Goal: Task Accomplishment & Management: Use online tool/utility

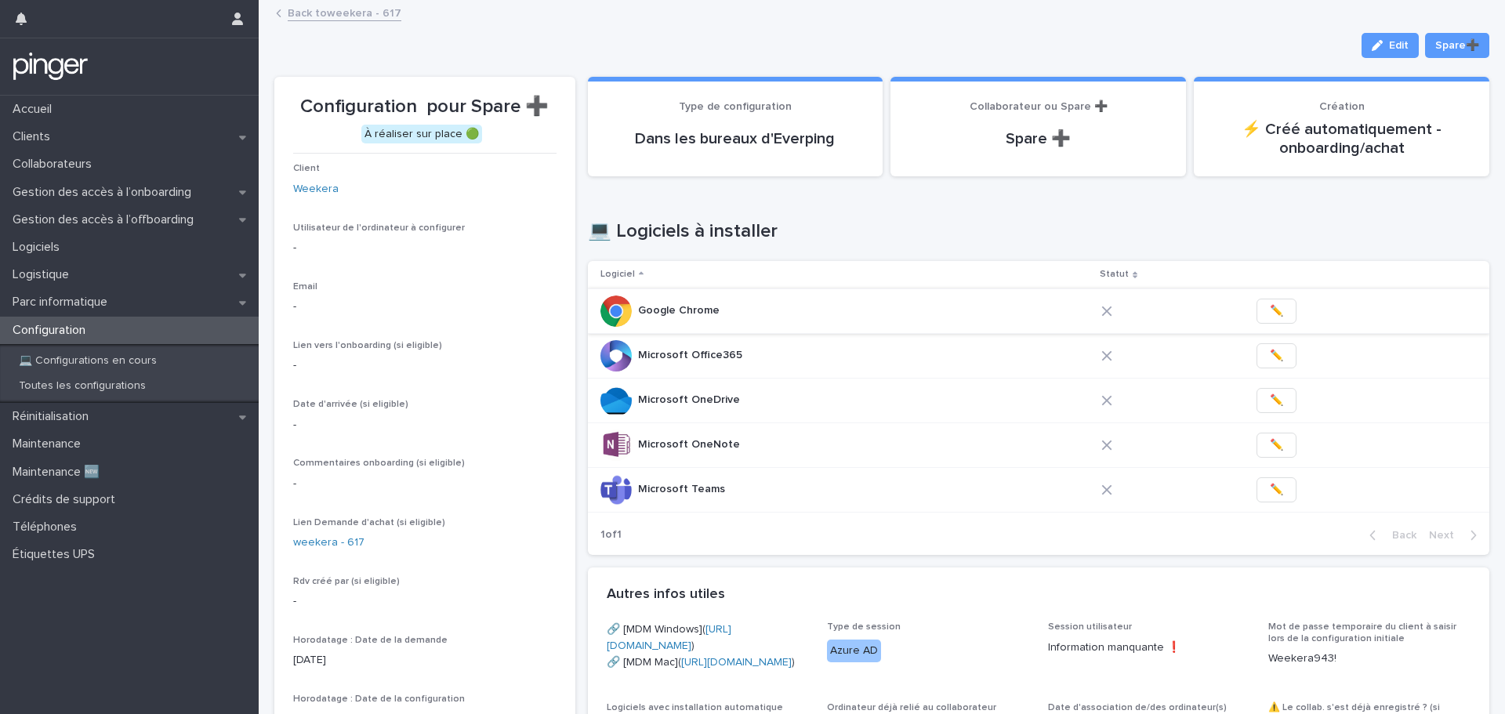
click at [1269, 312] on span "✏️" at bounding box center [1275, 311] width 13 height 16
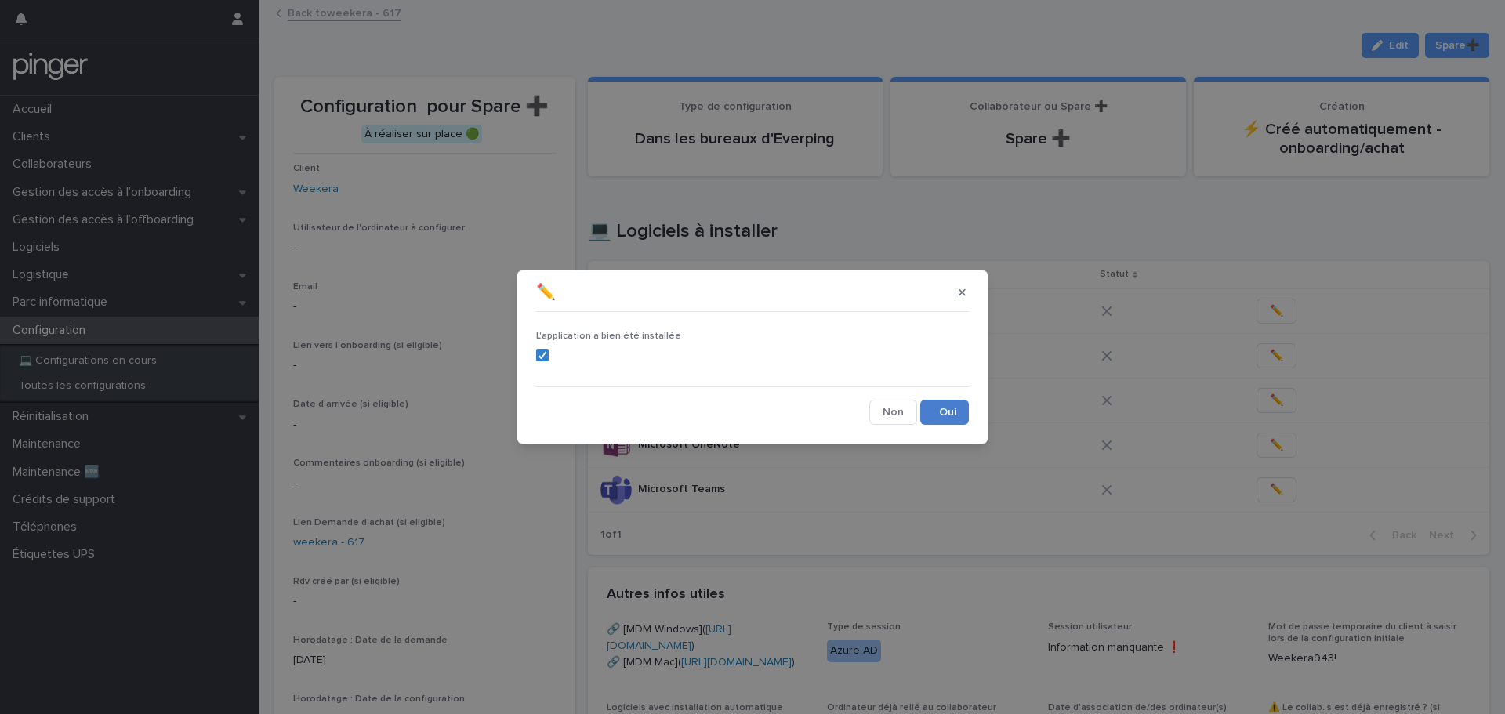
click at [933, 417] on button "Save" at bounding box center [944, 412] width 49 height 25
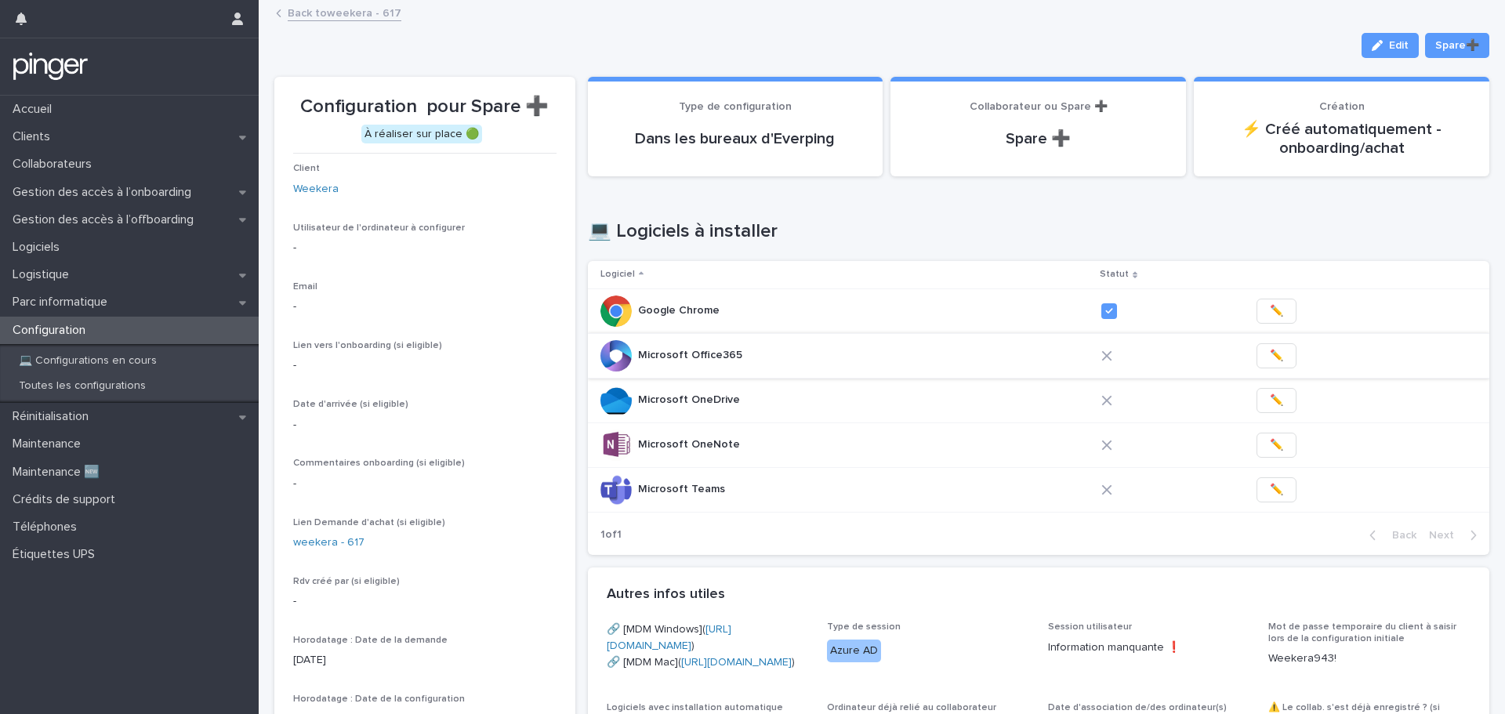
click at [1269, 356] on span "✏️" at bounding box center [1275, 356] width 13 height 16
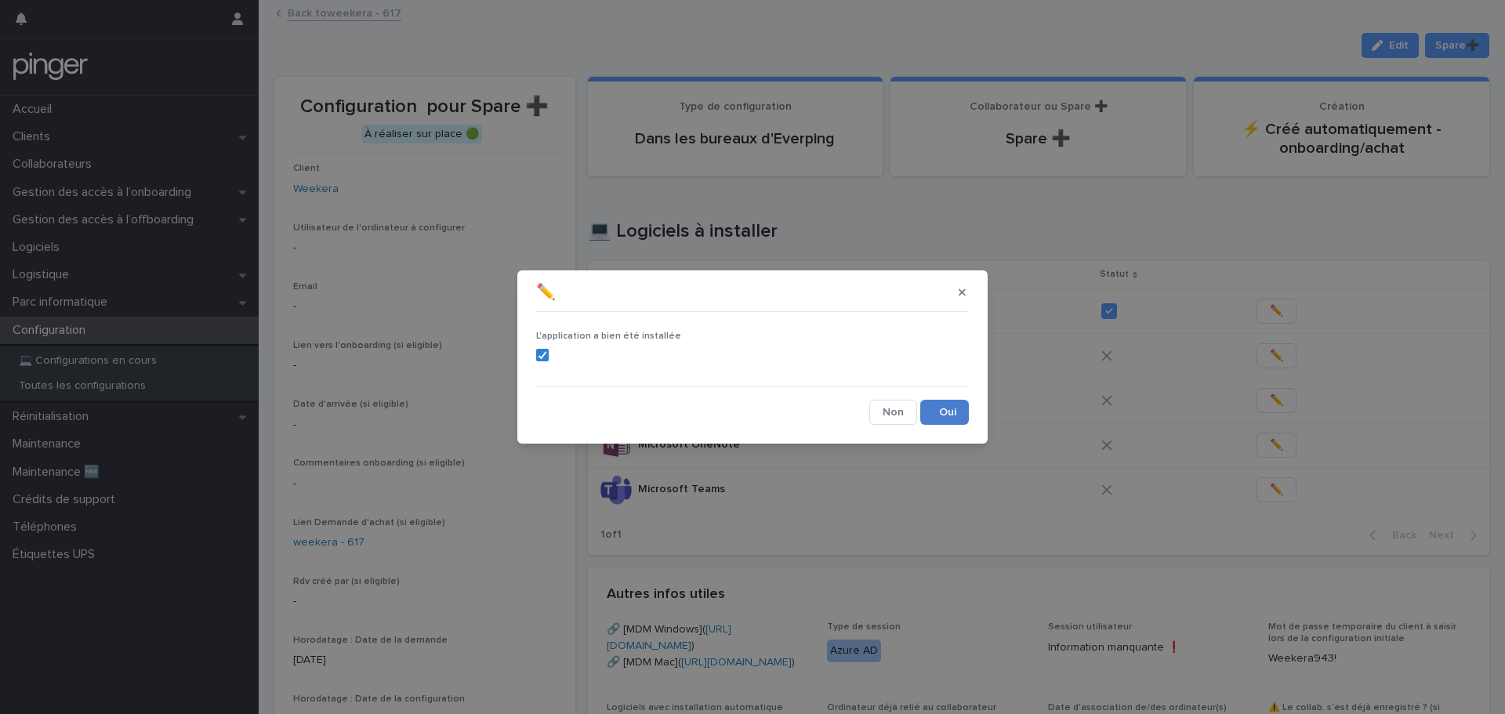
click at [937, 406] on button "Save" at bounding box center [944, 412] width 49 height 25
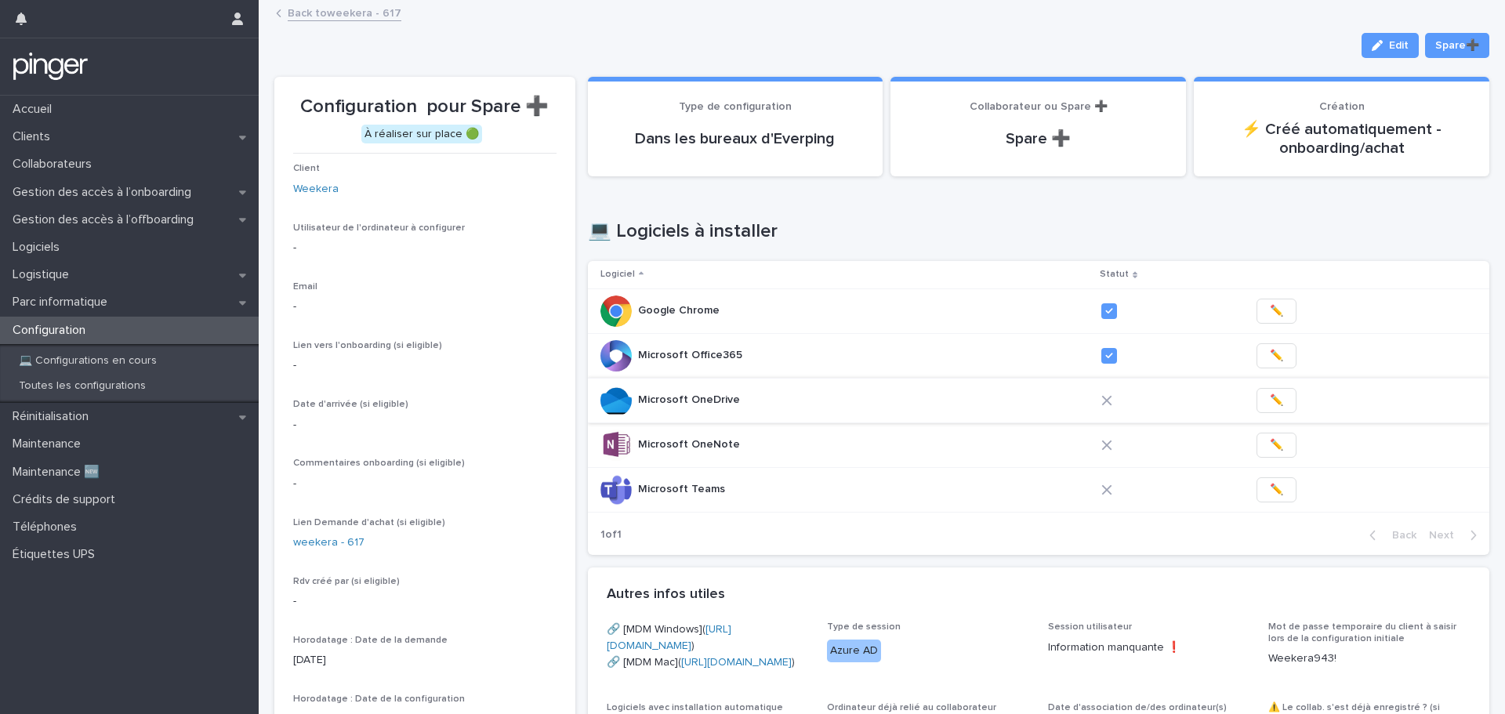
click at [1269, 394] on span "✏️" at bounding box center [1275, 401] width 13 height 16
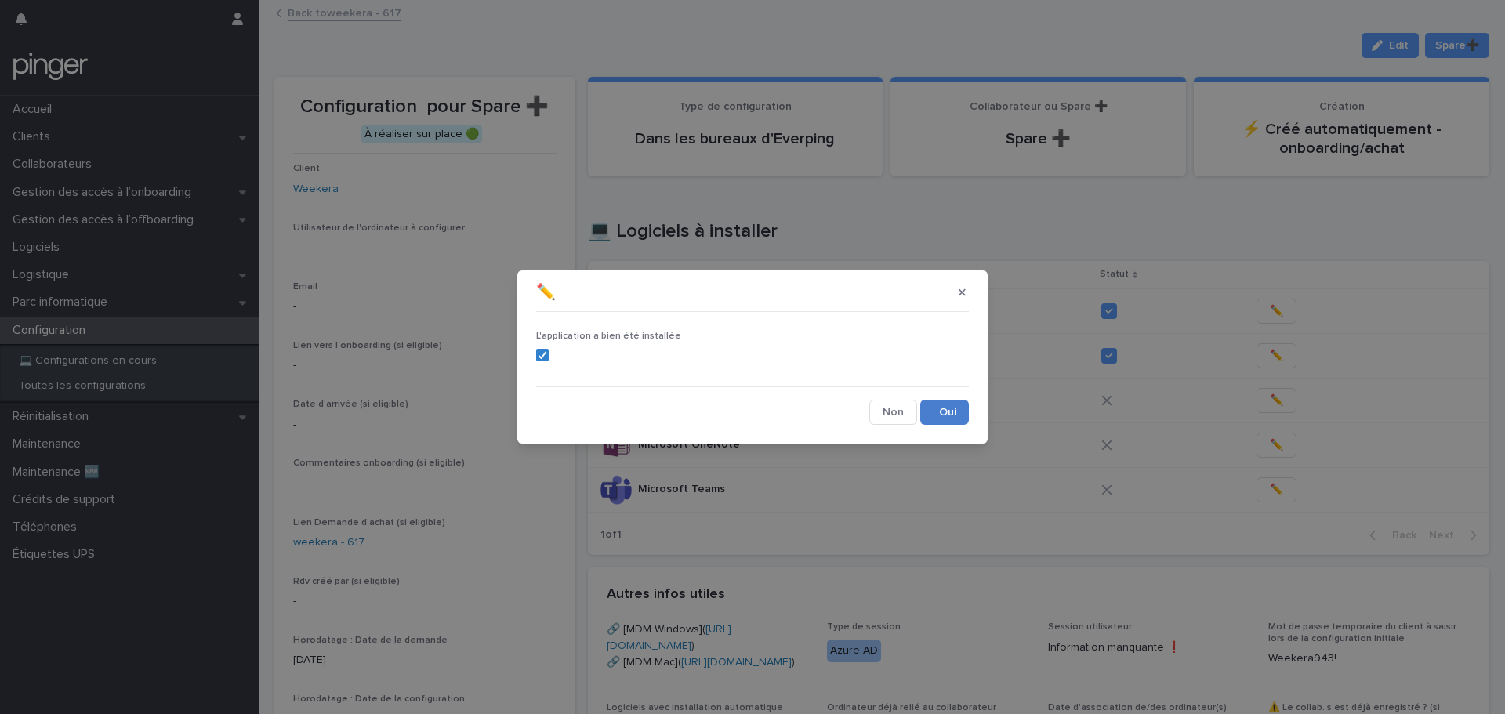
click at [950, 415] on button "Save" at bounding box center [944, 412] width 49 height 25
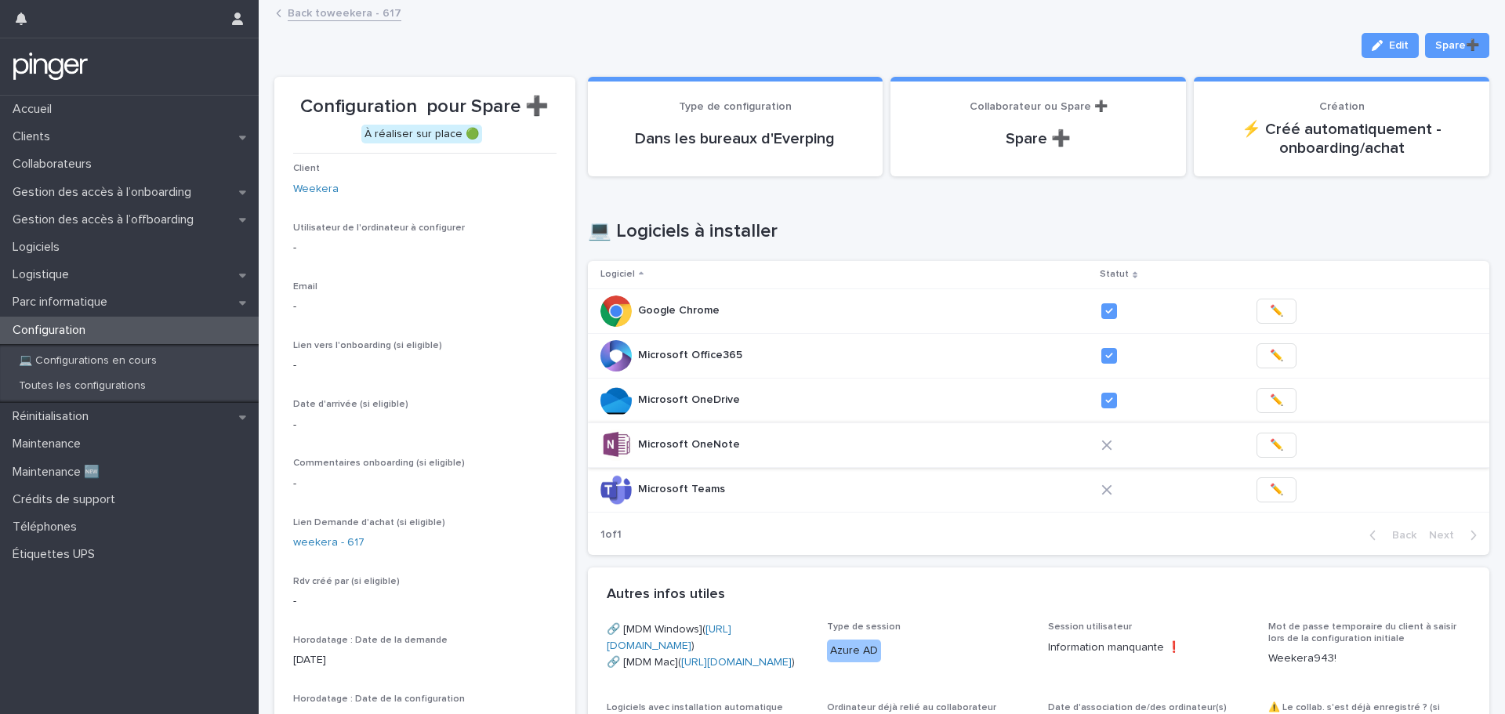
click at [1262, 446] on button "✏️" at bounding box center [1276, 445] width 40 height 25
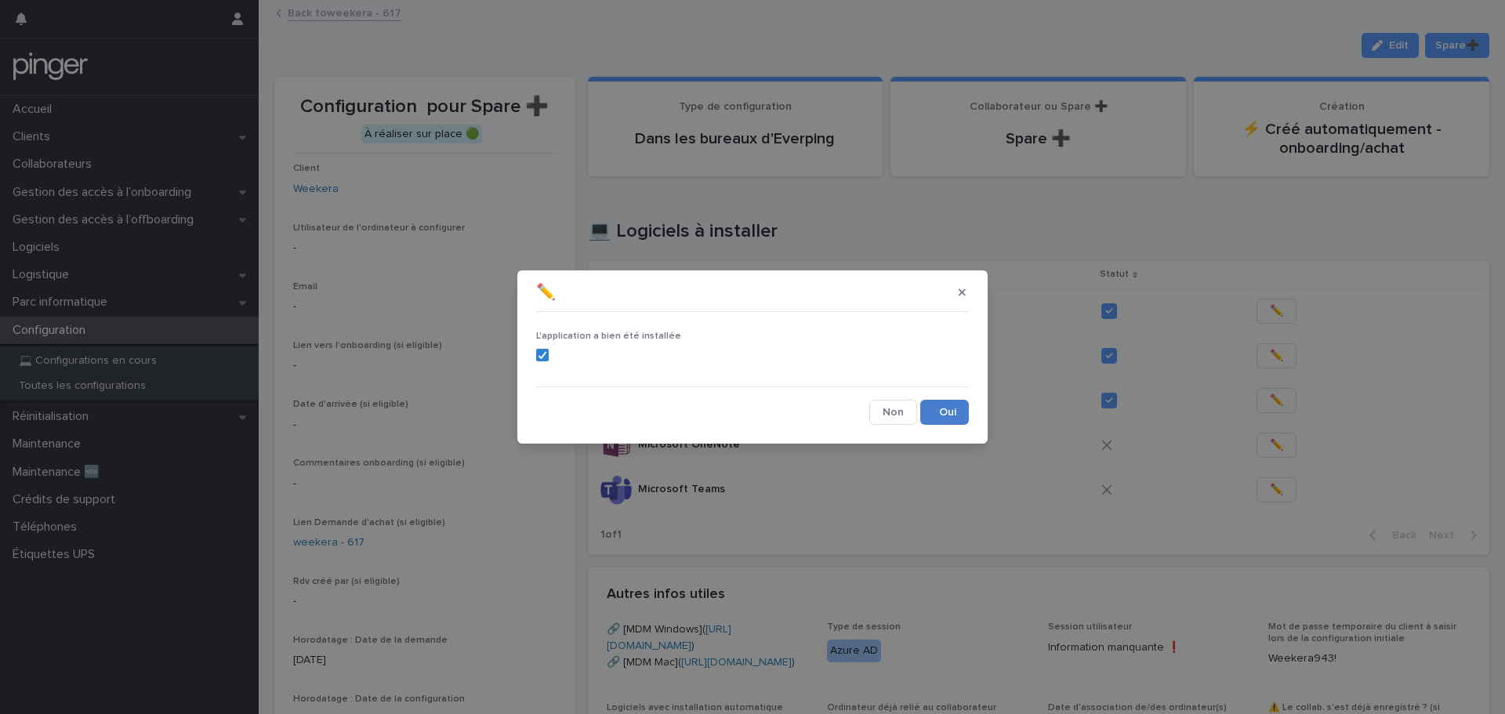
click at [947, 416] on button "Save" at bounding box center [944, 412] width 49 height 25
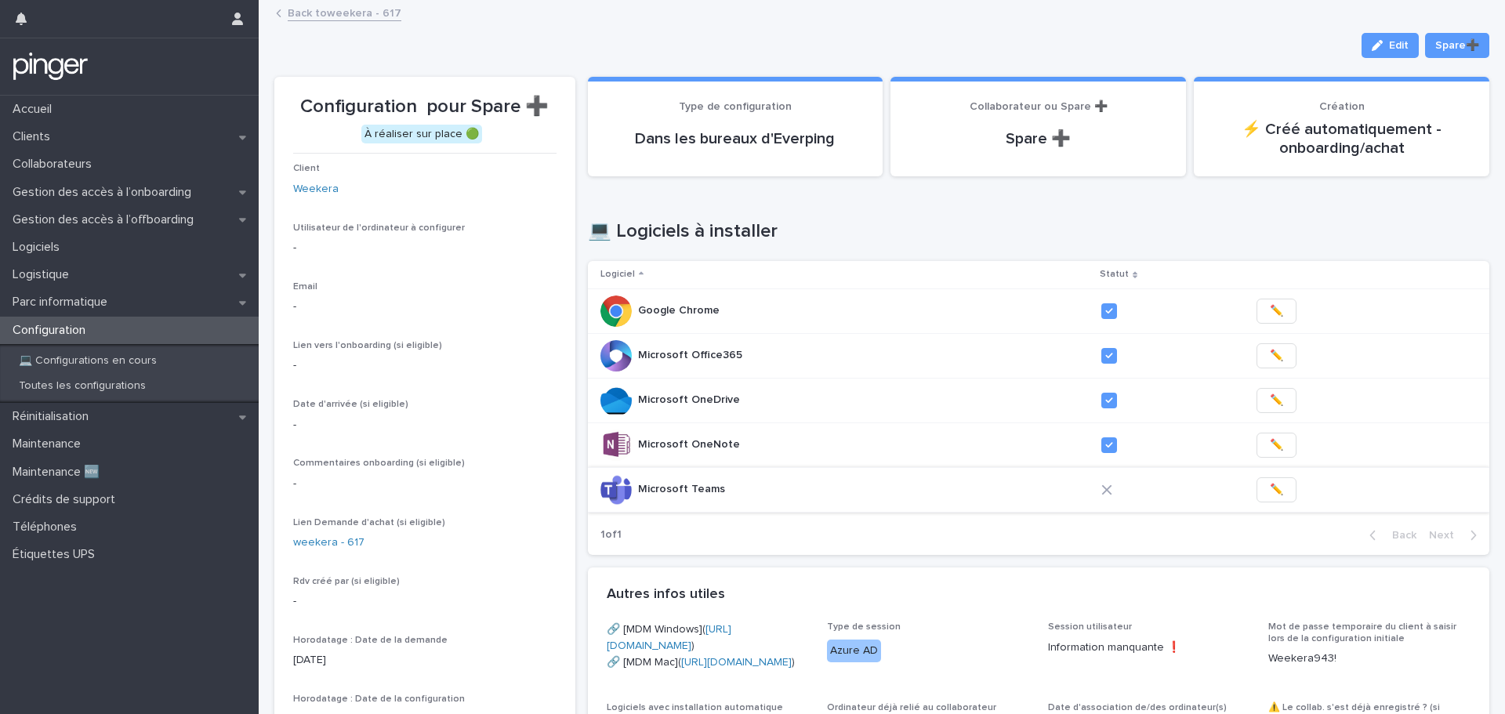
click at [1269, 488] on span "✏️" at bounding box center [1275, 490] width 13 height 16
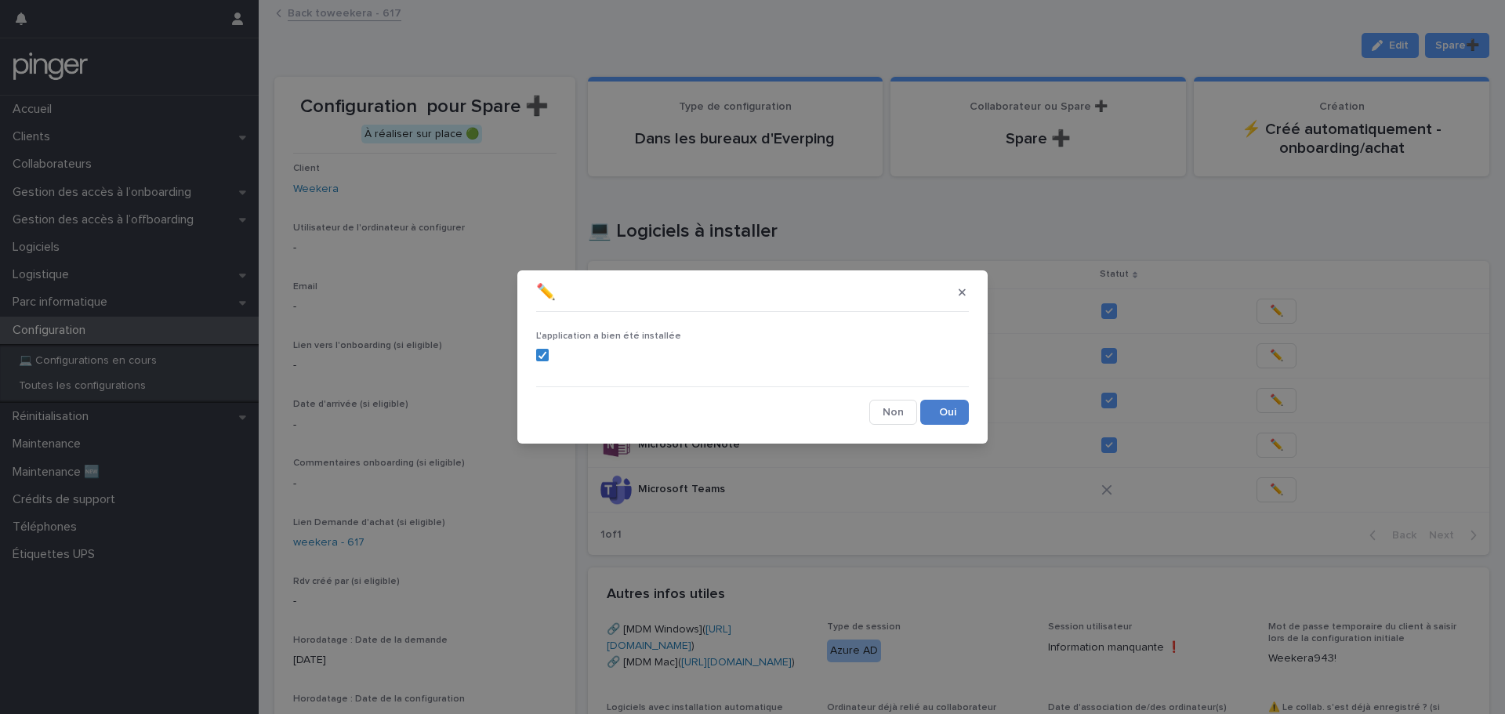
click at [940, 404] on button "Save" at bounding box center [944, 412] width 49 height 25
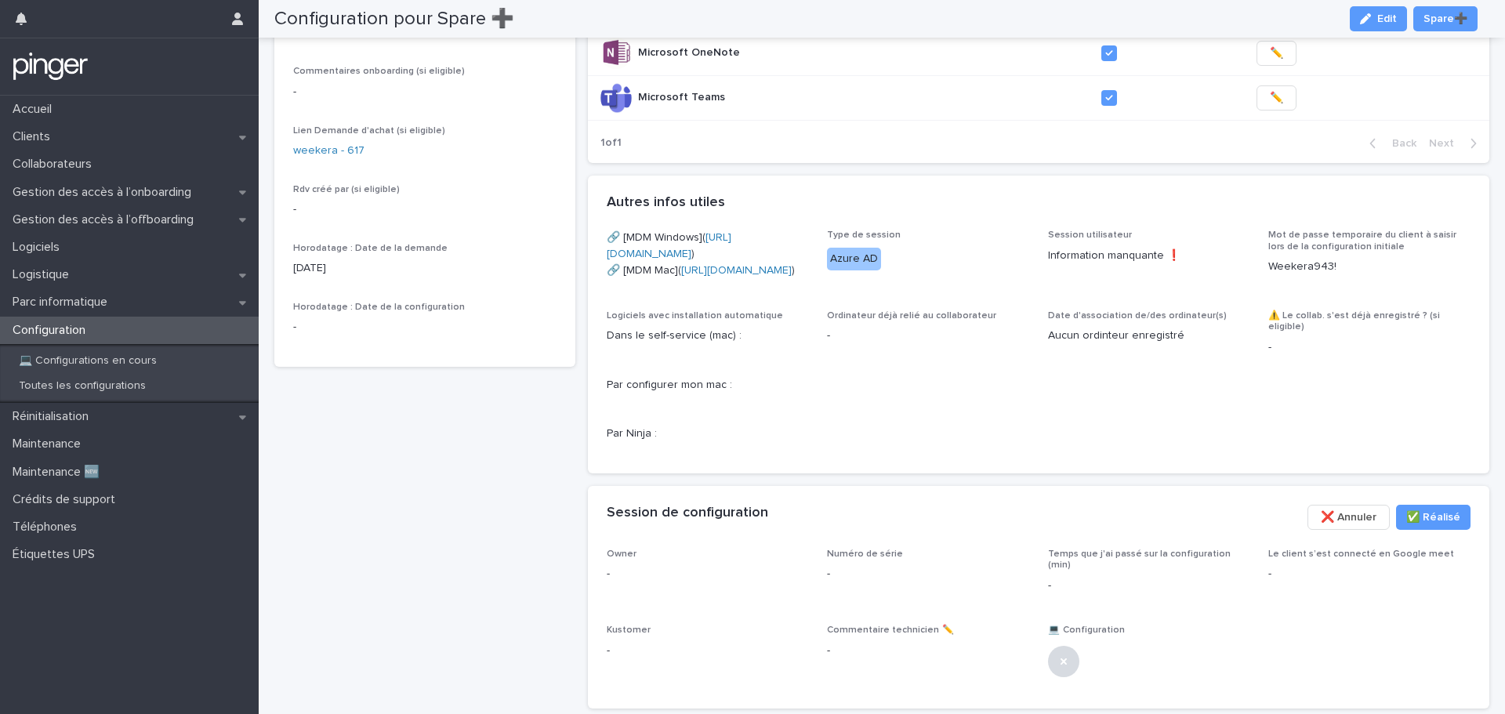
scroll to position [608, 0]
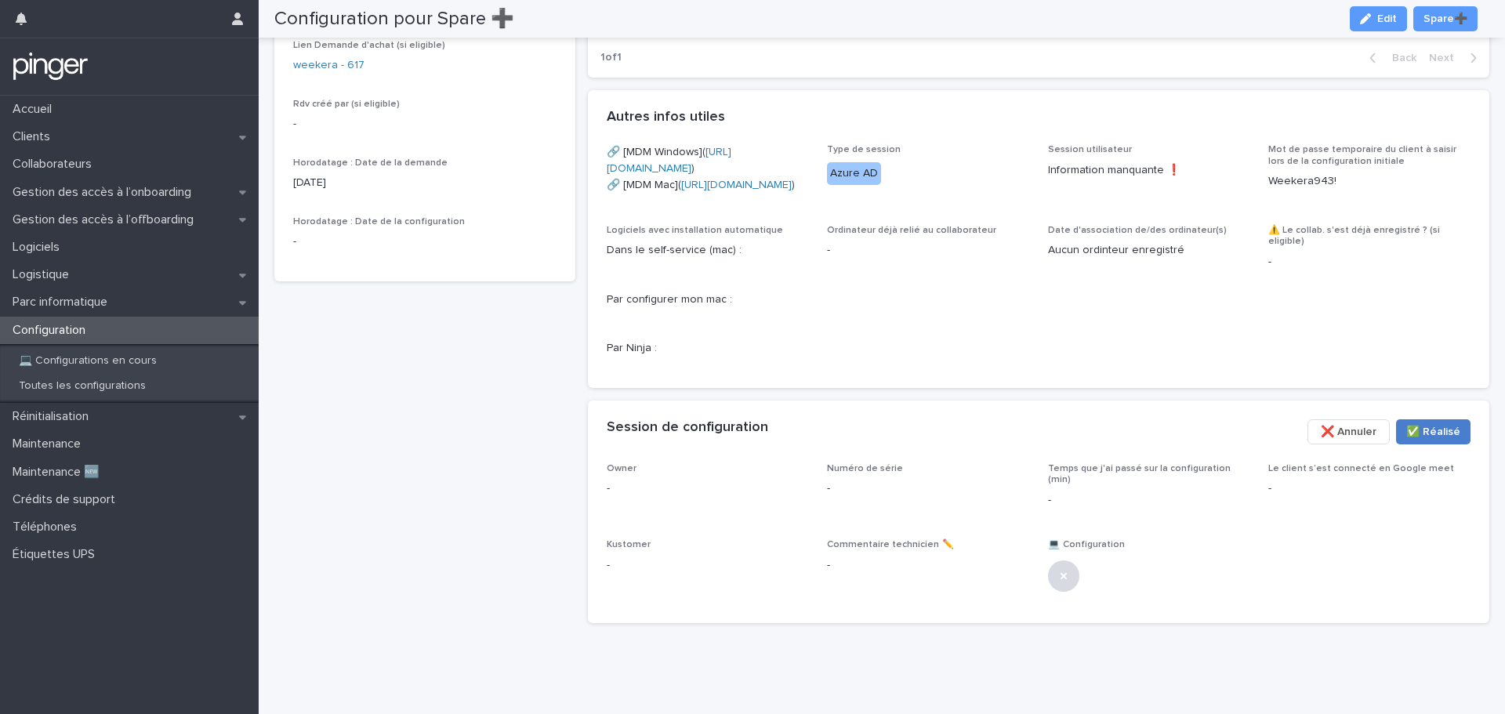
click at [1427, 430] on span "✅​ Réalisé" at bounding box center [1433, 432] width 54 height 16
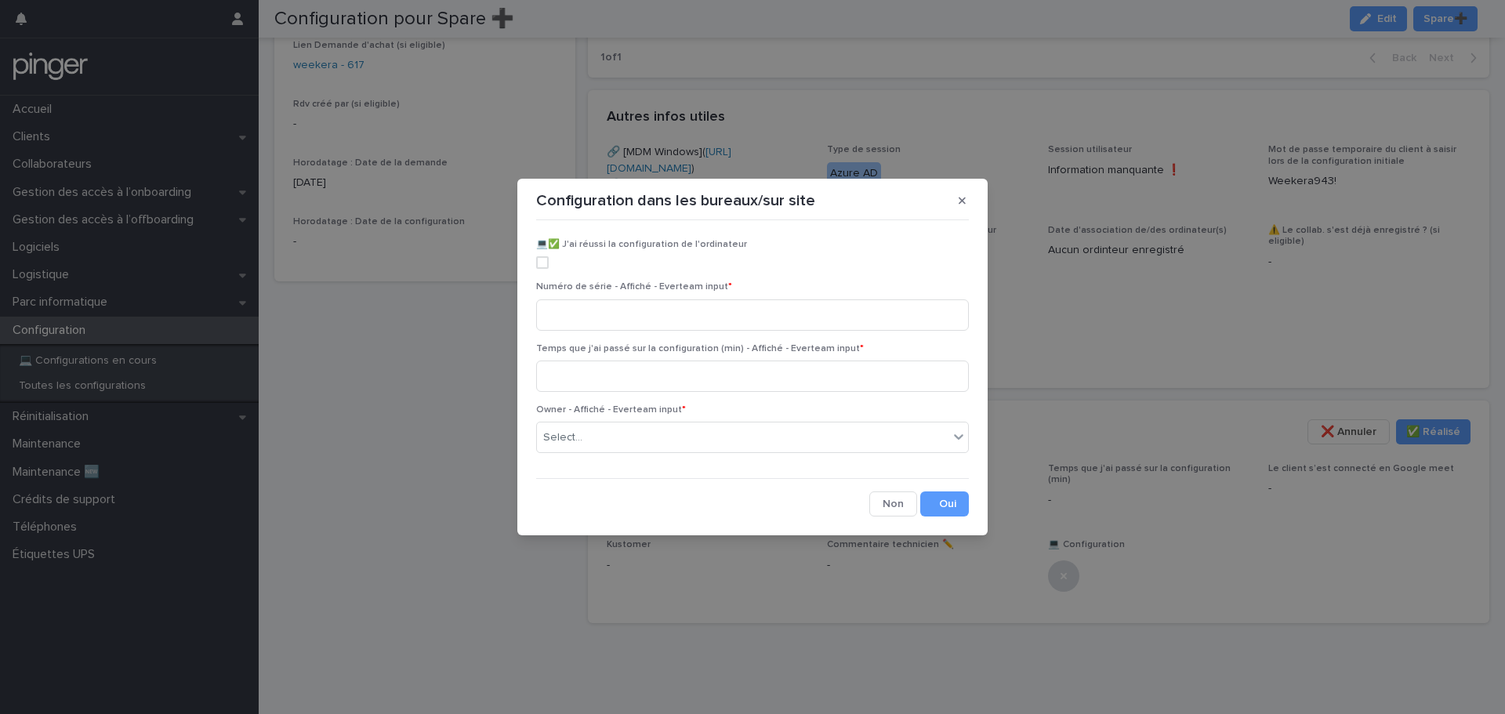
click at [544, 266] on span at bounding box center [542, 262] width 13 height 13
click at [581, 314] on input at bounding box center [752, 314] width 433 height 31
paste input "********"
type input "********"
click at [601, 375] on input at bounding box center [752, 375] width 433 height 31
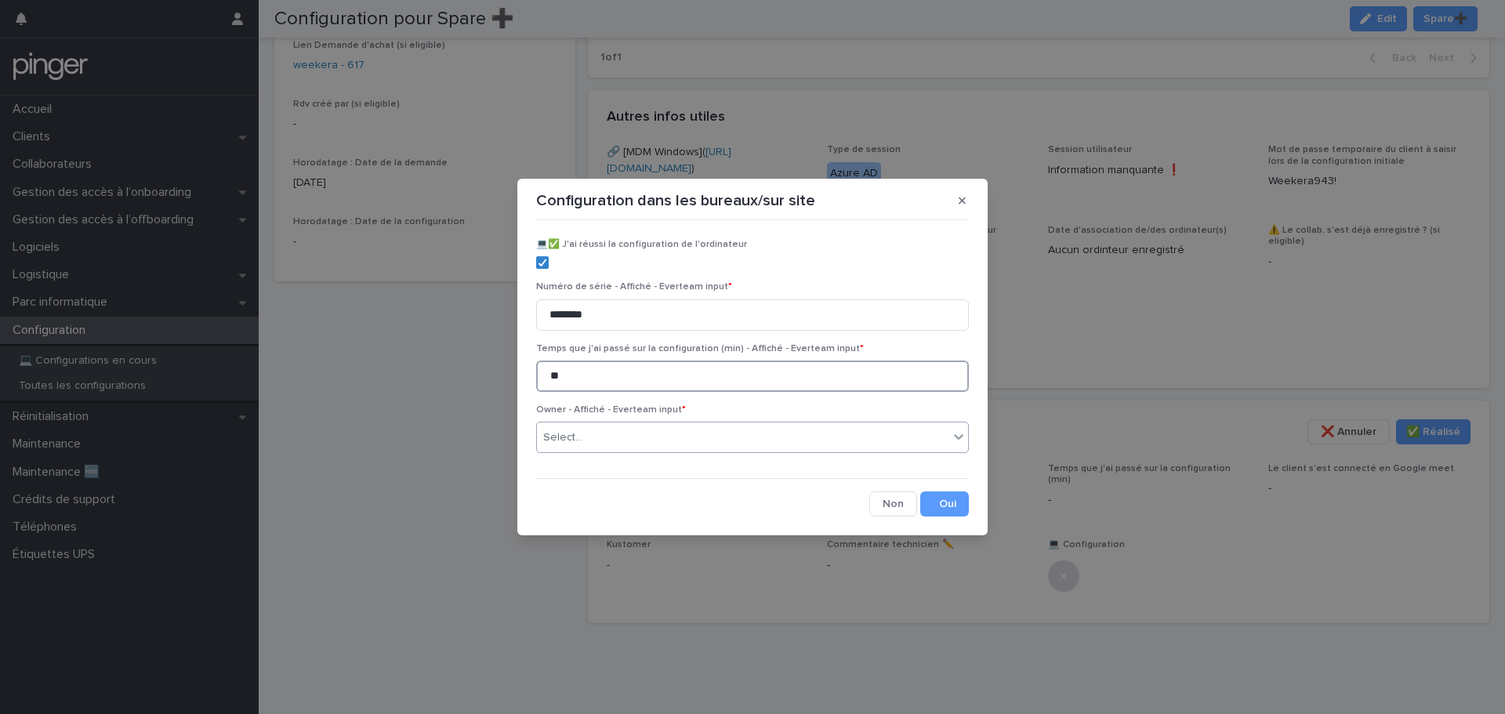
type input "**"
click at [608, 432] on div "Select..." at bounding box center [742, 438] width 411 height 26
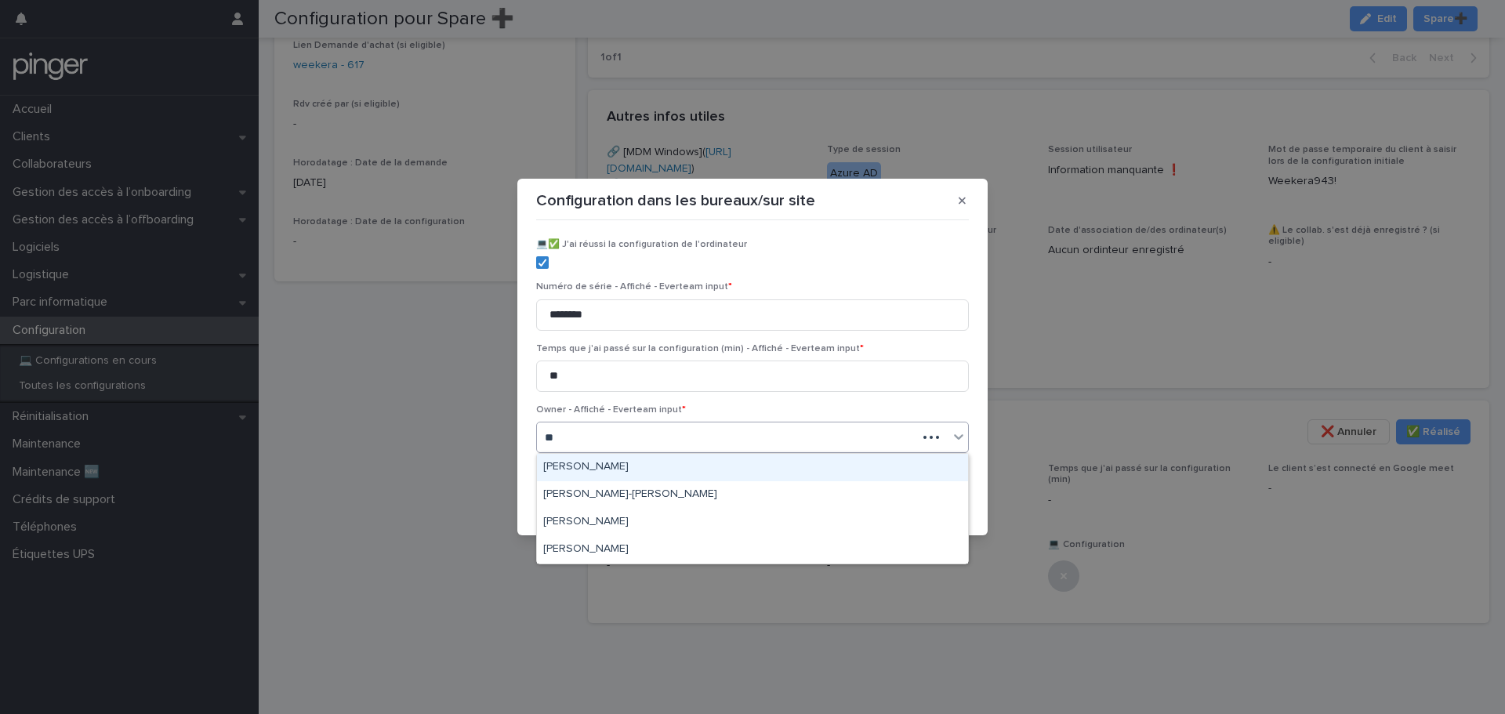
type input "***"
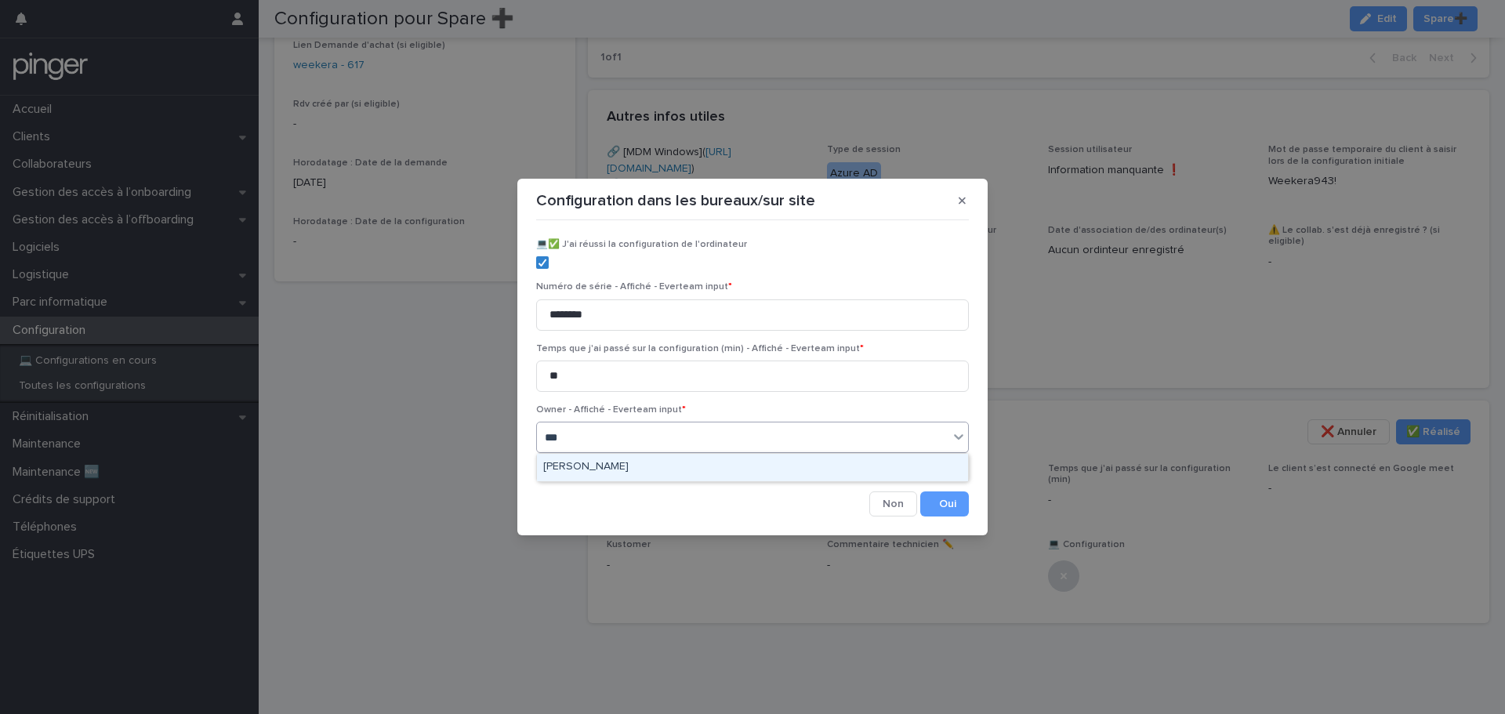
click at [622, 462] on div "[PERSON_NAME]" at bounding box center [752, 467] width 431 height 27
click at [939, 491] on div "​💻​✅​ J'ai réussi la configuration de l'ordinateur Numéro de série - Affiché - …" at bounding box center [752, 371] width 433 height 291
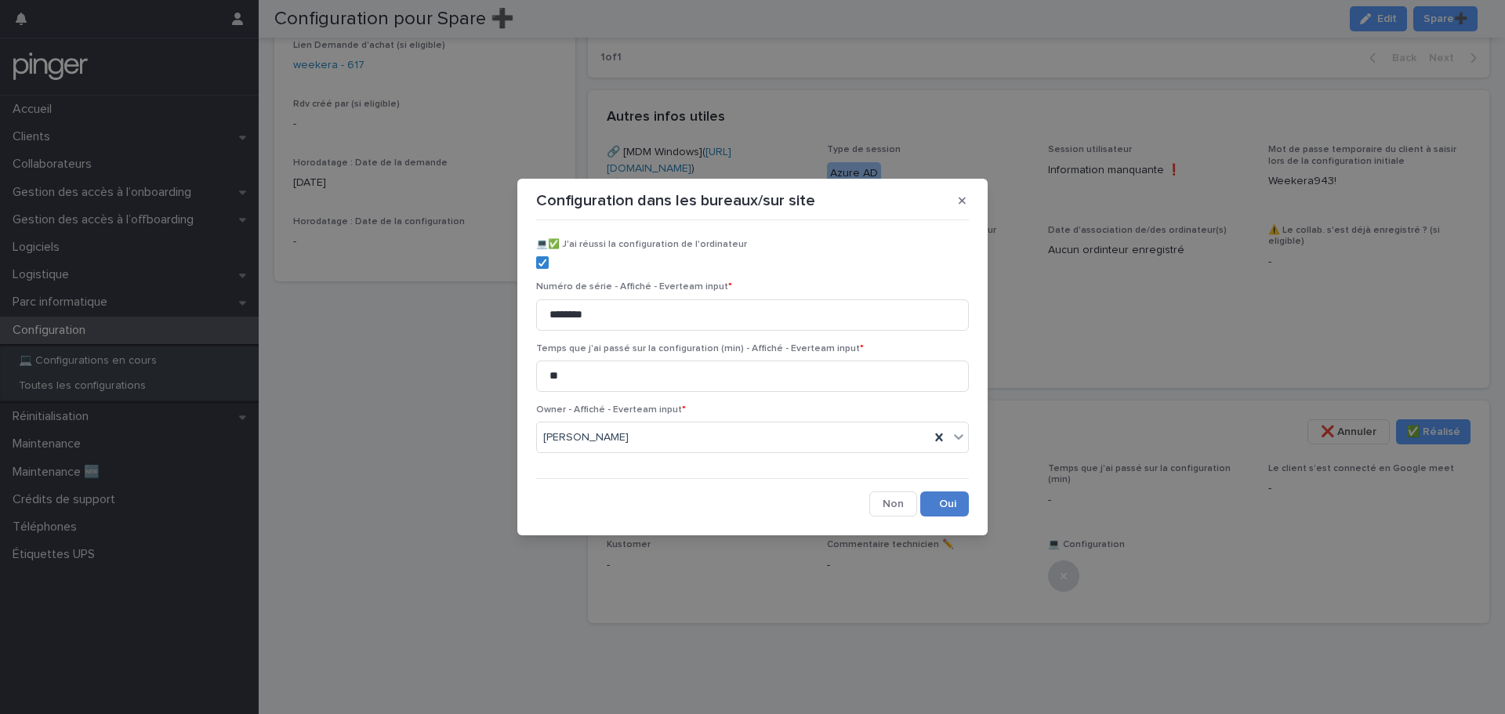
click at [947, 504] on button "Save" at bounding box center [944, 503] width 49 height 25
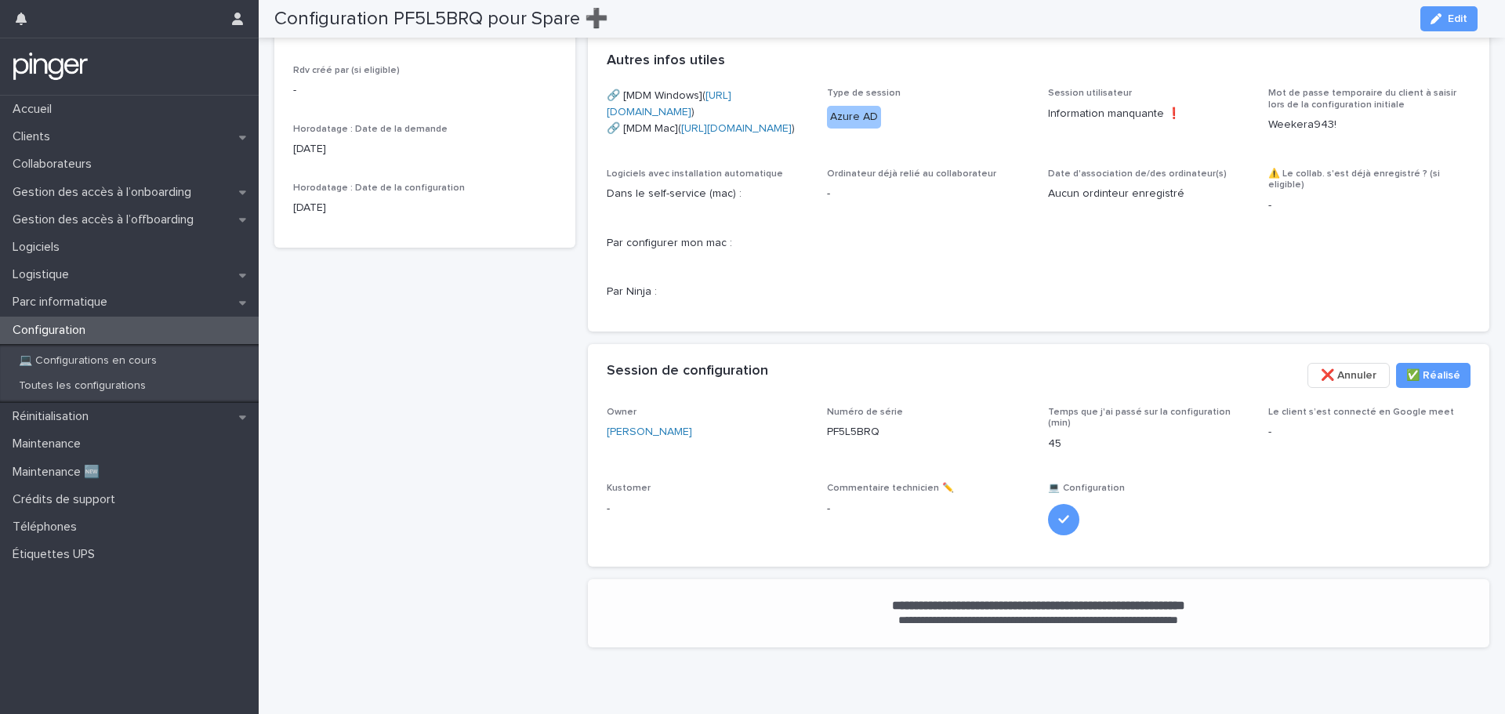
scroll to position [649, 0]
